Goal: Find specific page/section: Find specific page/section

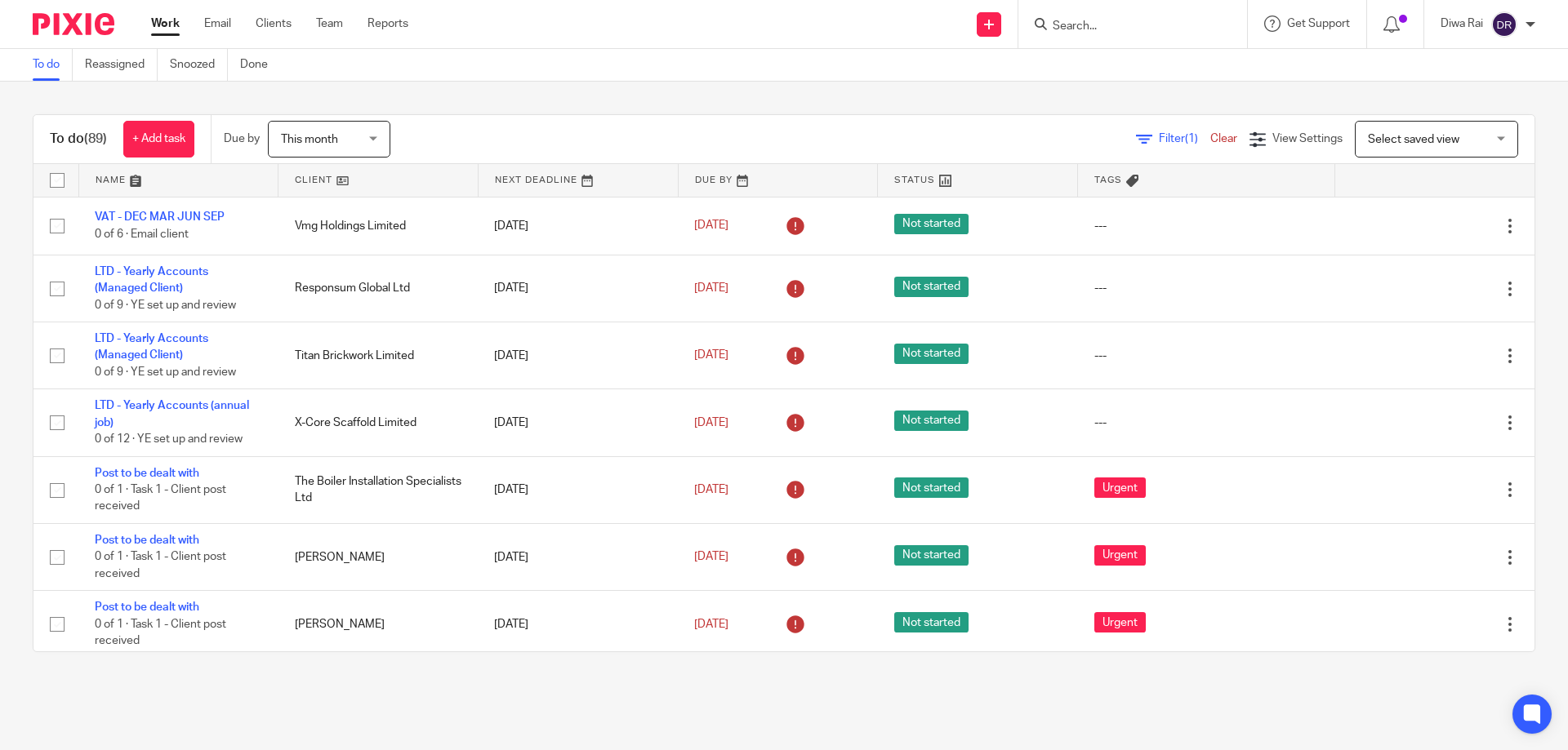
click at [1093, 25] on input "Search" at bounding box center [1124, 27] width 147 height 15
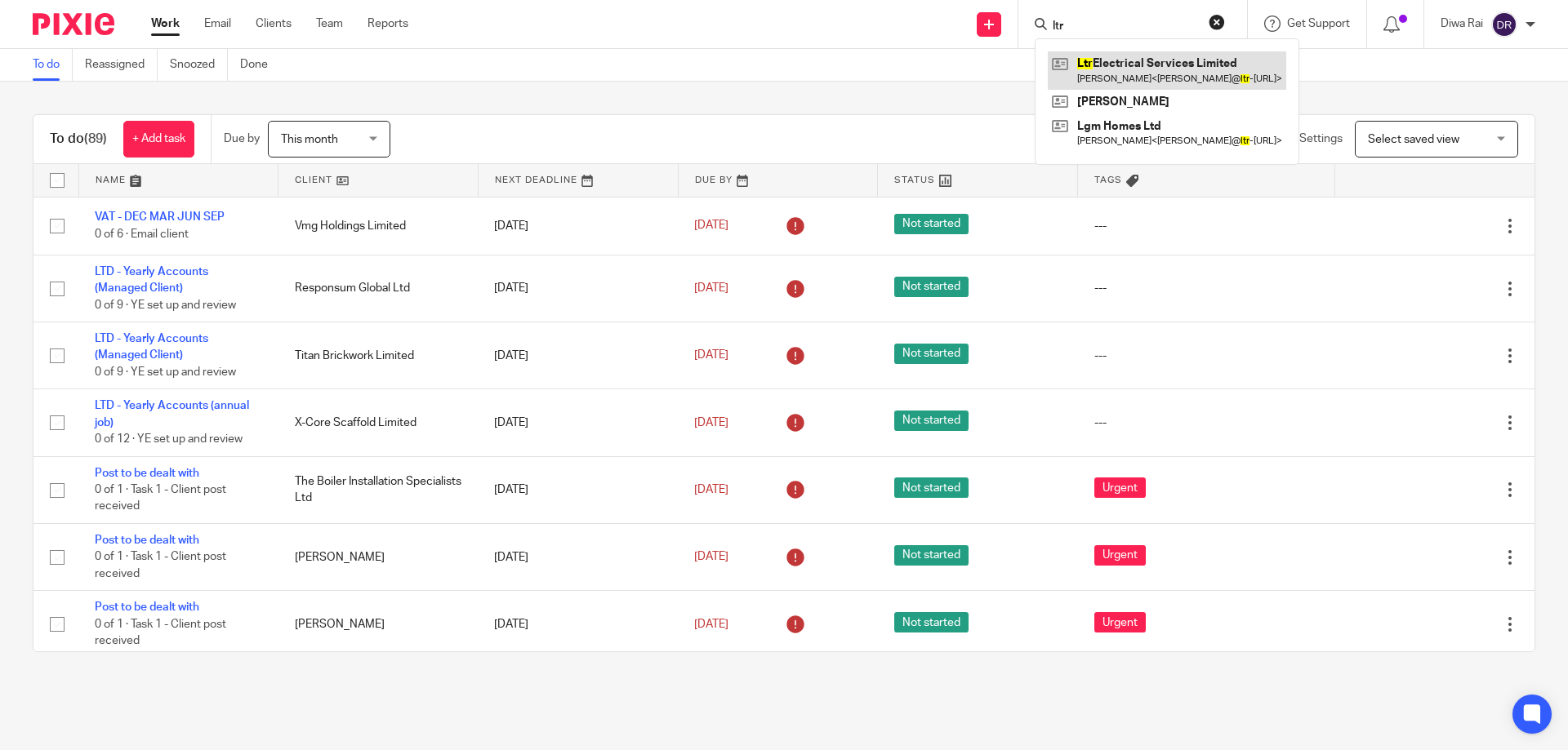
type input "ltr"
click at [1137, 72] on link at bounding box center [1166, 70] width 239 height 38
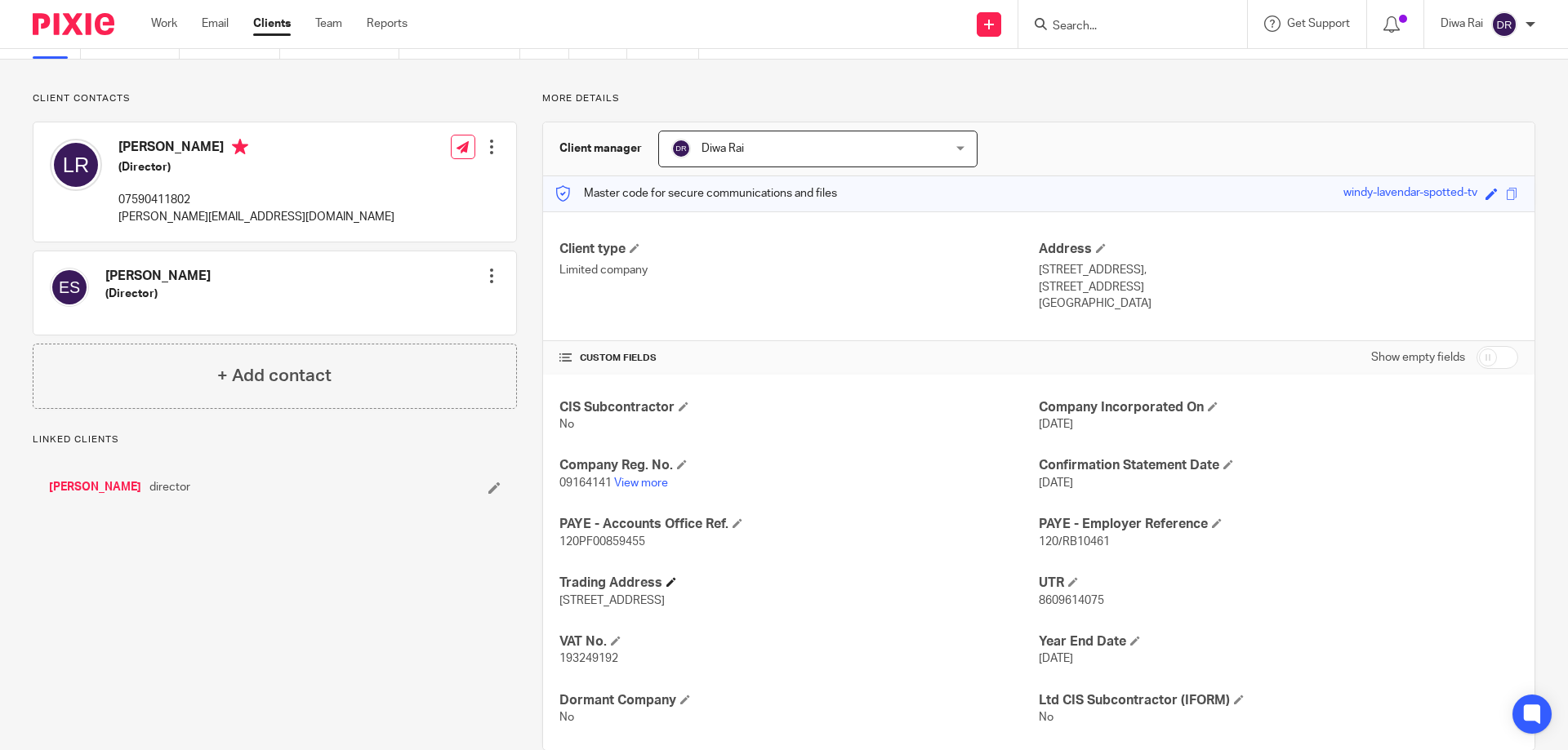
scroll to position [115, 0]
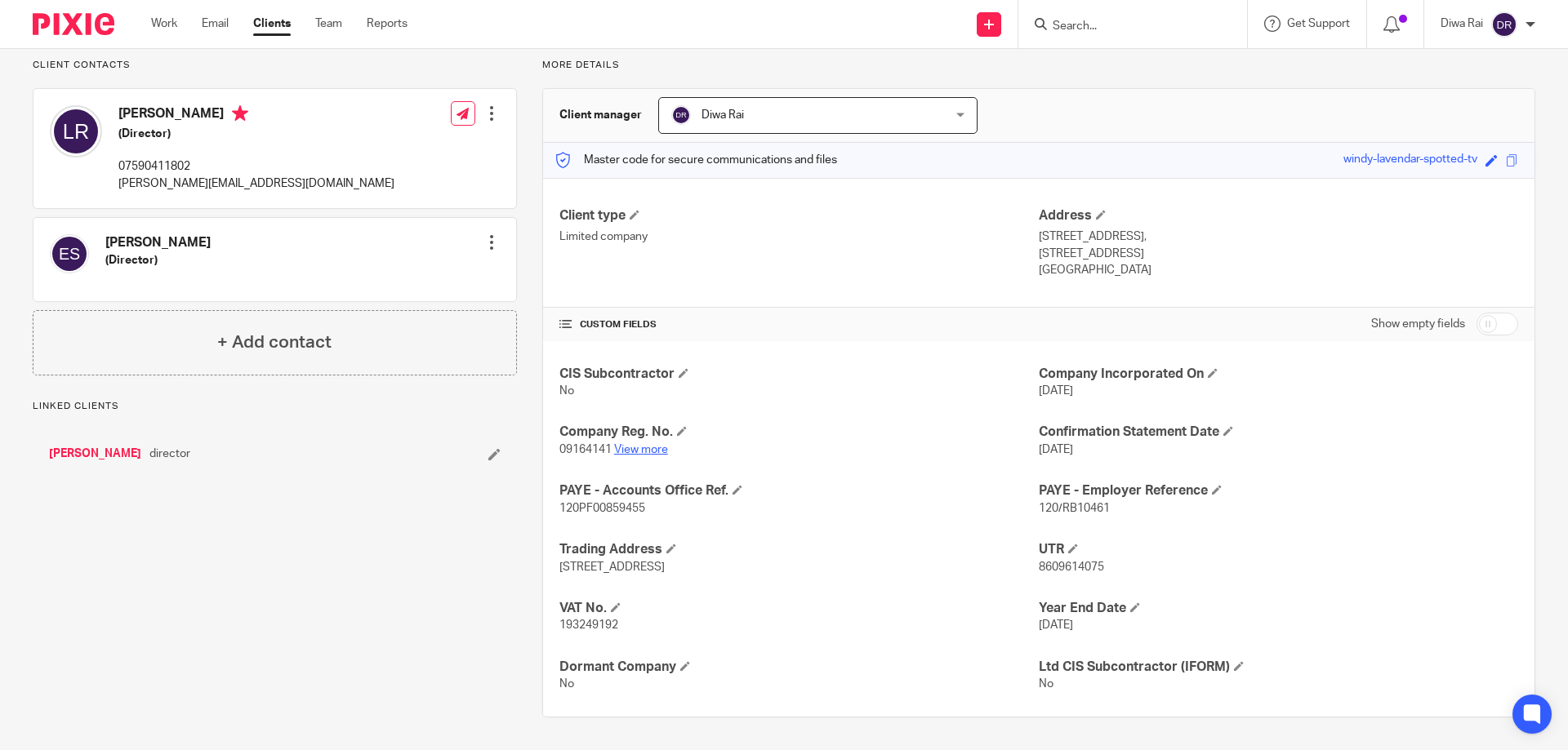
click at [649, 446] on link "View more" at bounding box center [641, 450] width 54 height 11
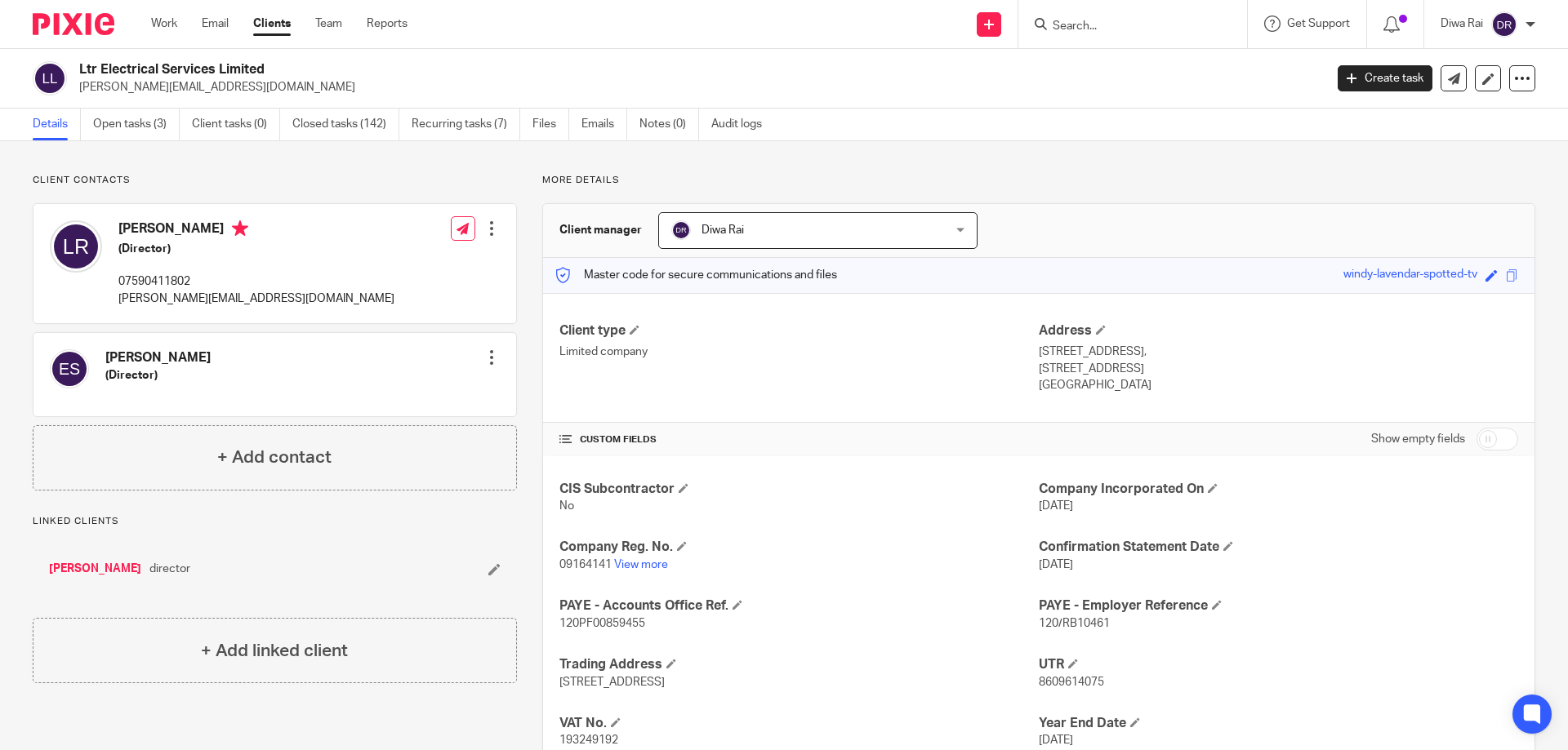
click at [1099, 30] on input "Search" at bounding box center [1124, 27] width 147 height 15
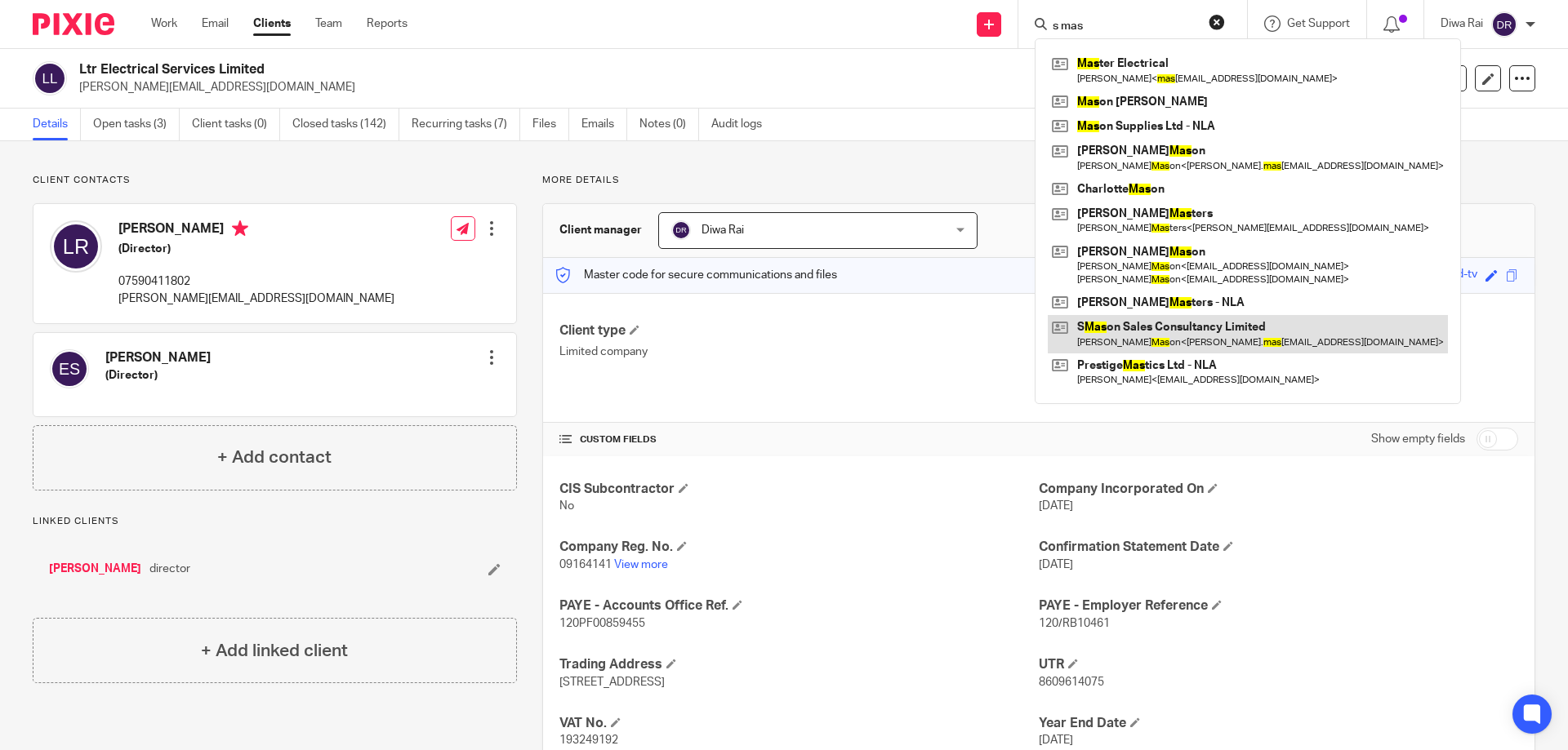
type input "s mas"
click at [1197, 337] on link at bounding box center [1247, 334] width 400 height 38
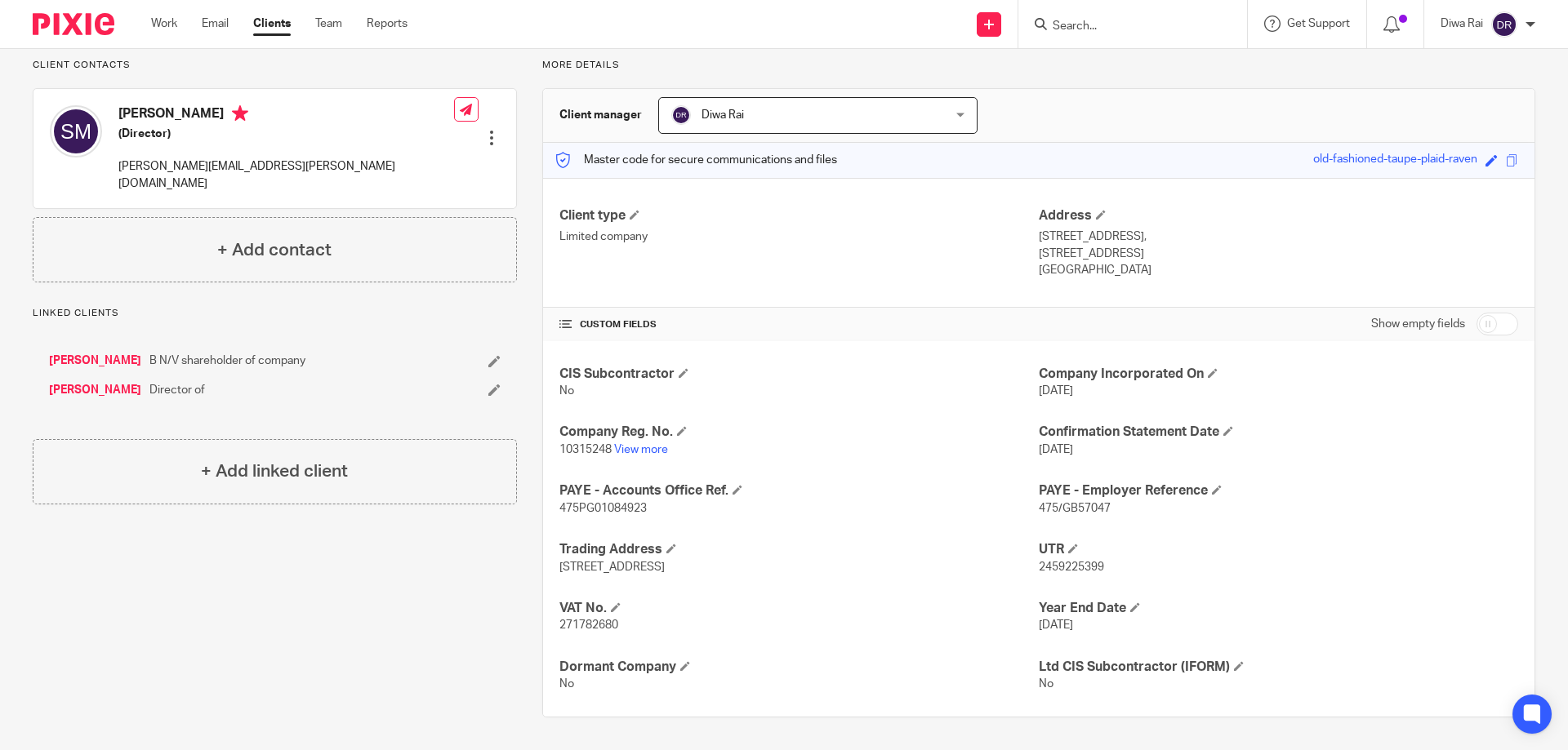
scroll to position [115, 0]
